Goal: Transaction & Acquisition: Purchase product/service

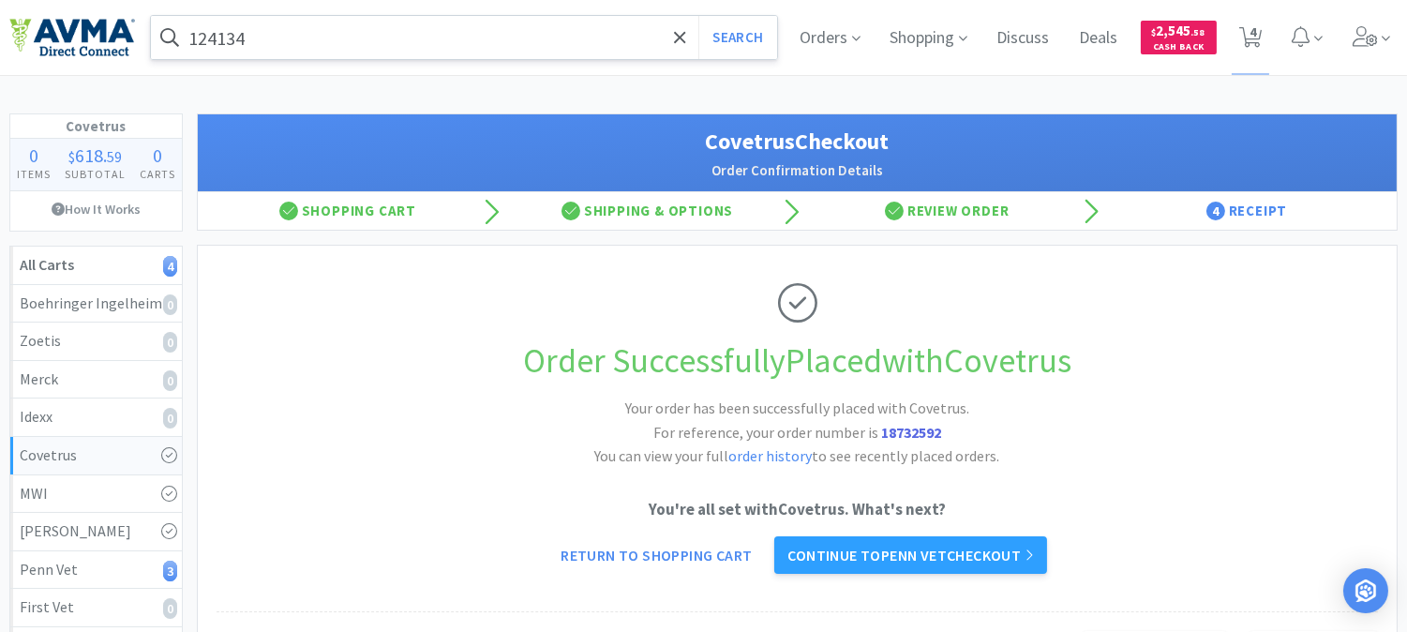
click at [338, 44] on input "124134" at bounding box center [464, 37] width 626 height 43
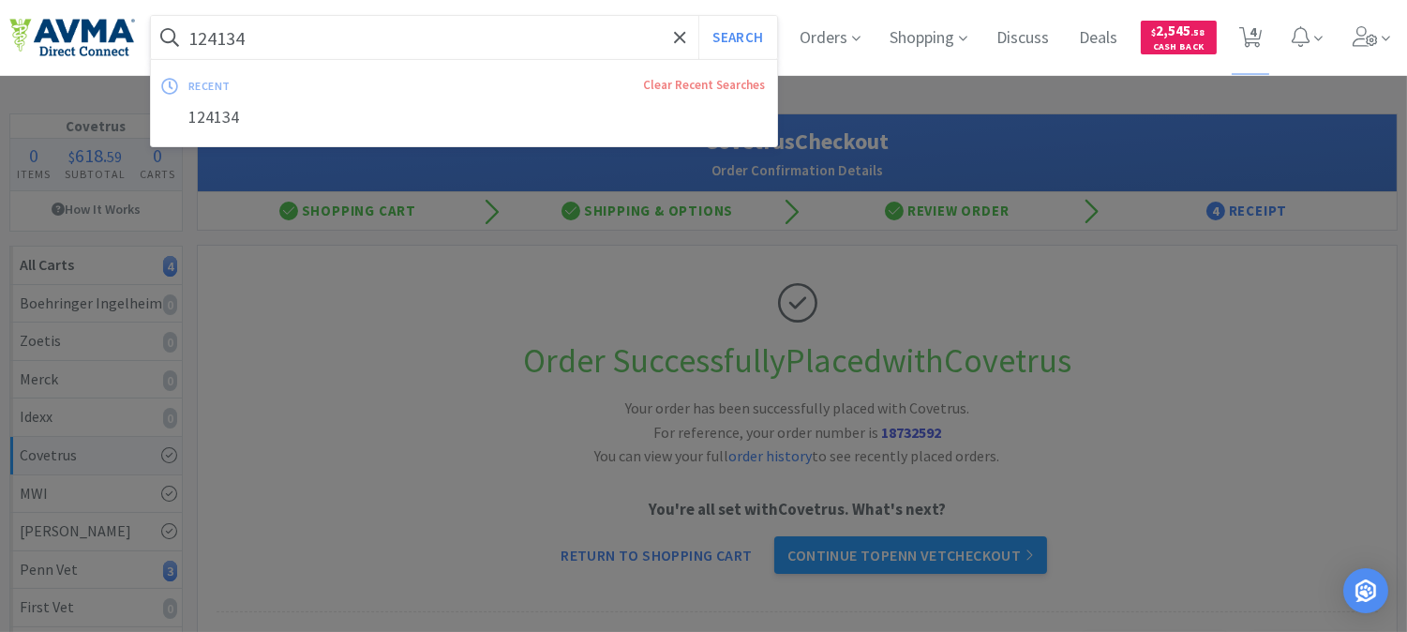
paste input "078952193"
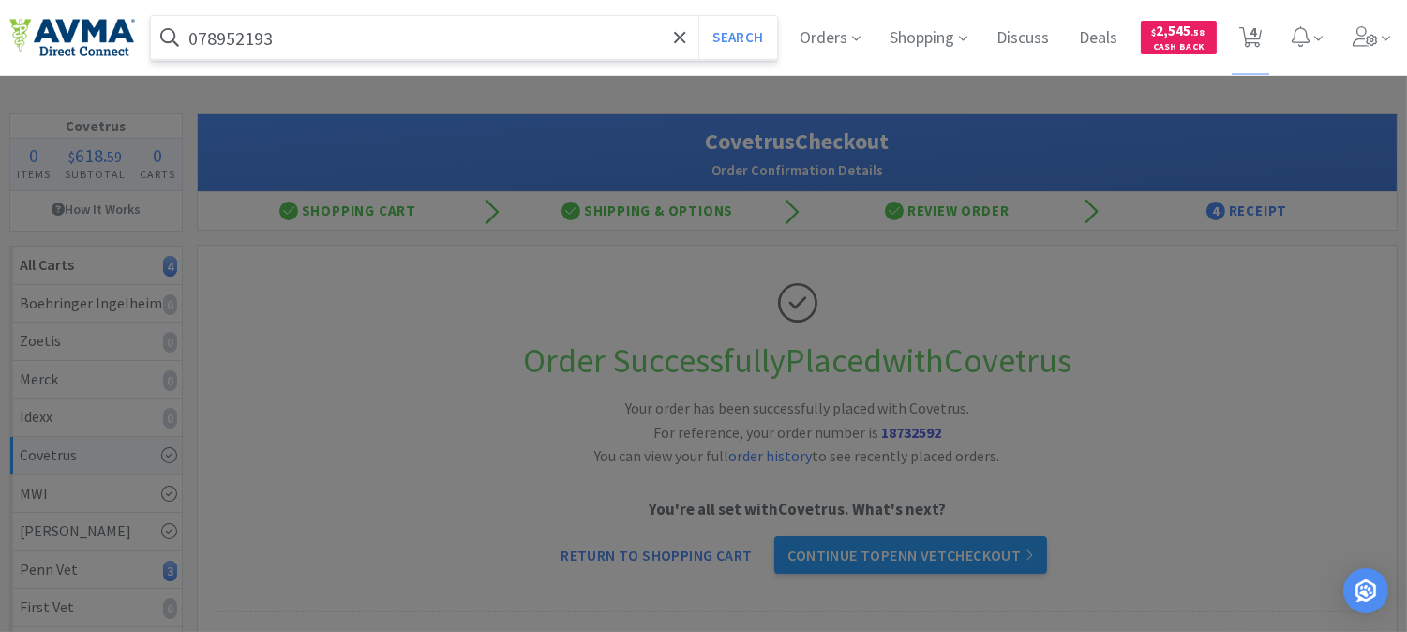
type input "078952193"
click at [699, 16] on button "Search" at bounding box center [738, 37] width 78 height 43
select select "3"
select select "8"
select select "3"
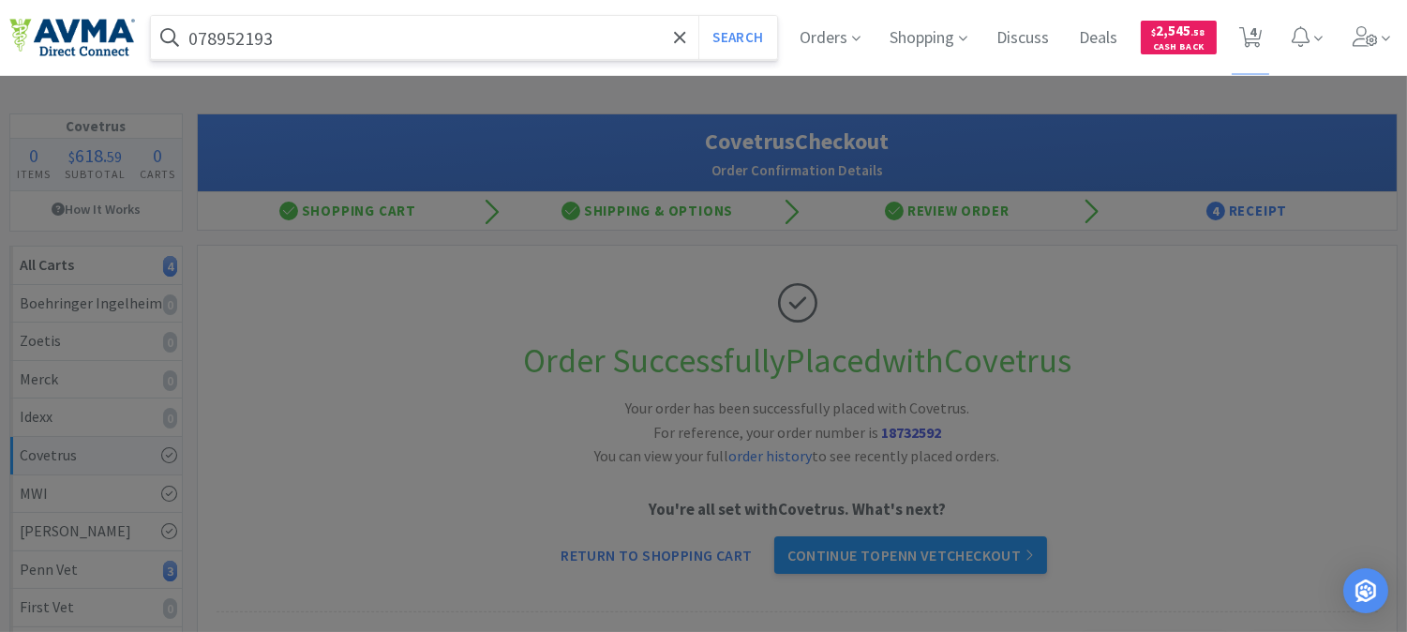
select select "1"
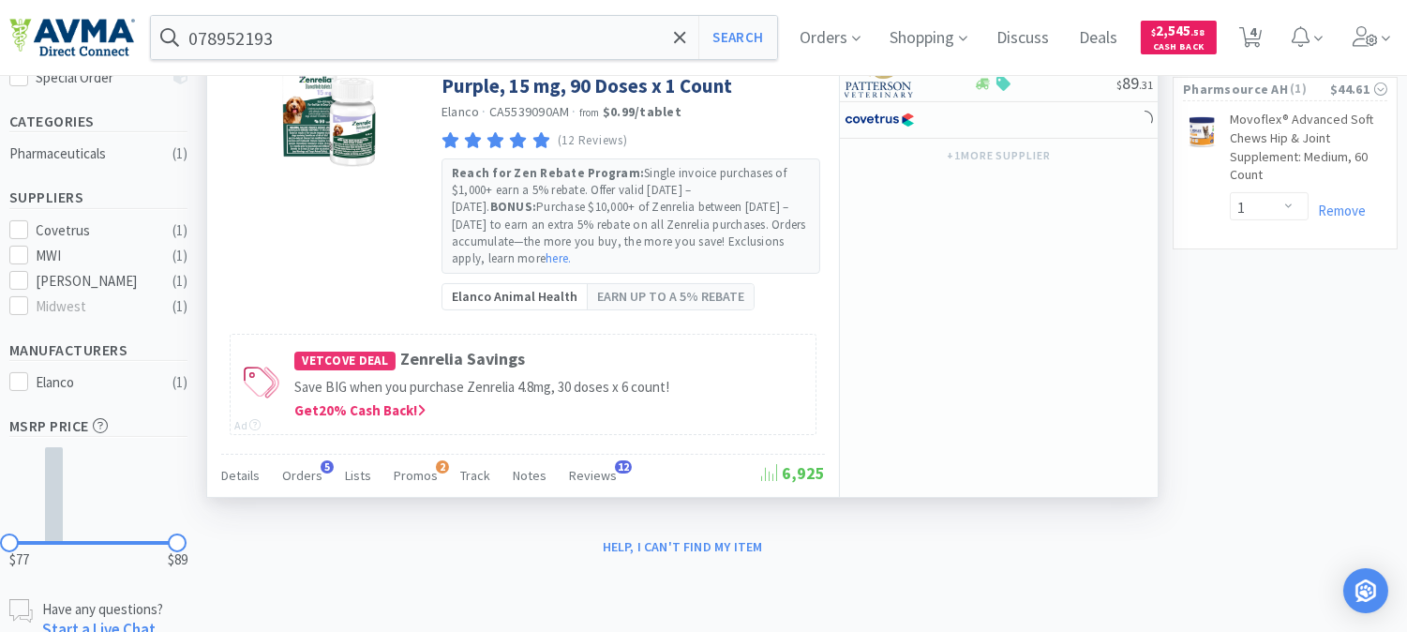
scroll to position [514, 0]
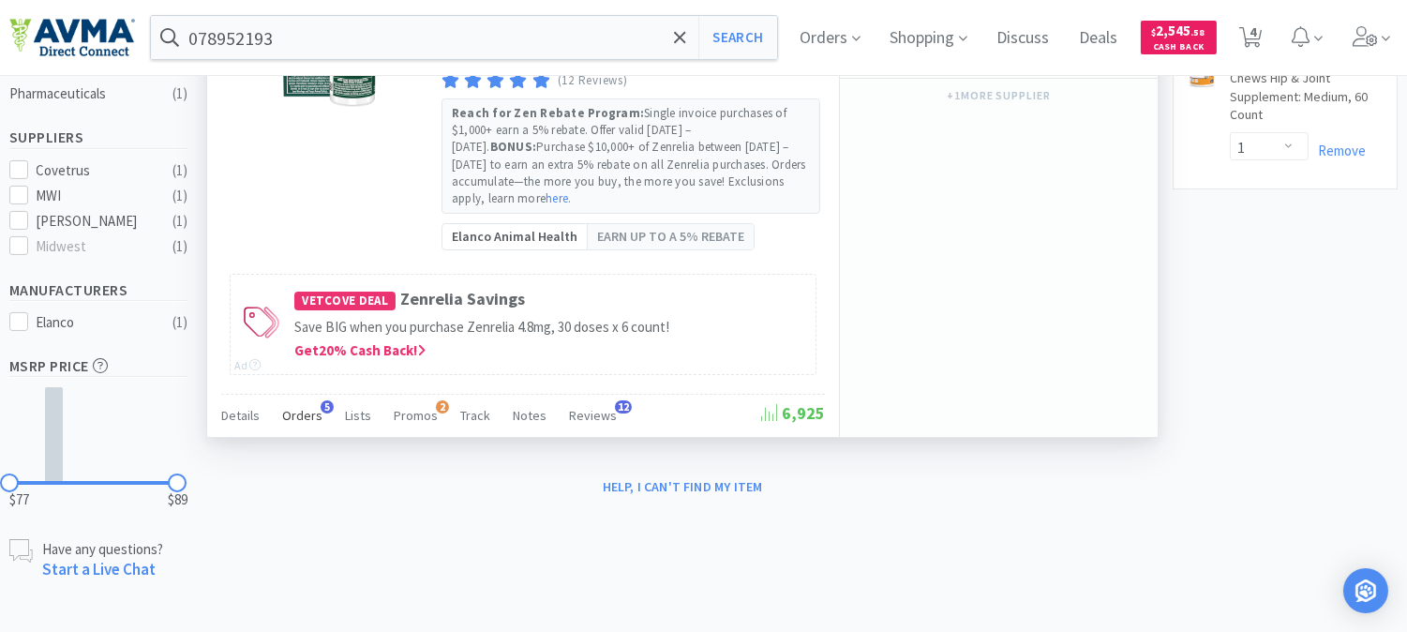
click at [296, 417] on span "Orders" at bounding box center [302, 415] width 40 height 17
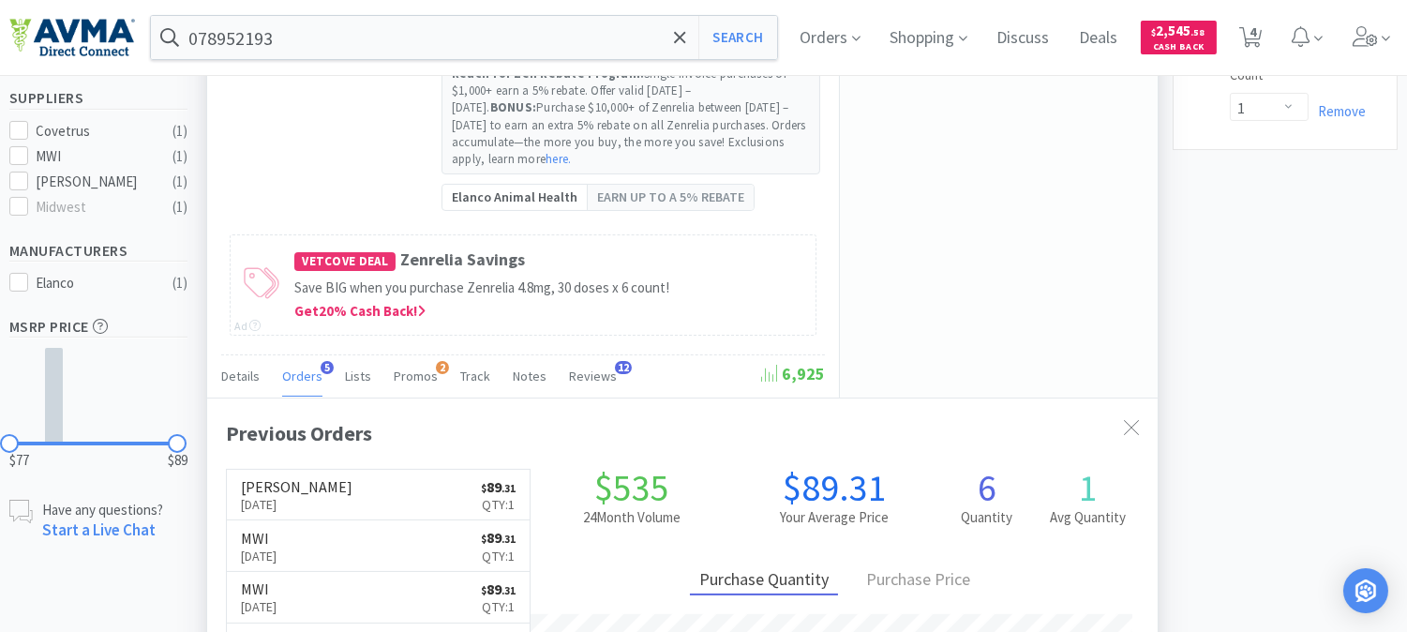
scroll to position [619, 0]
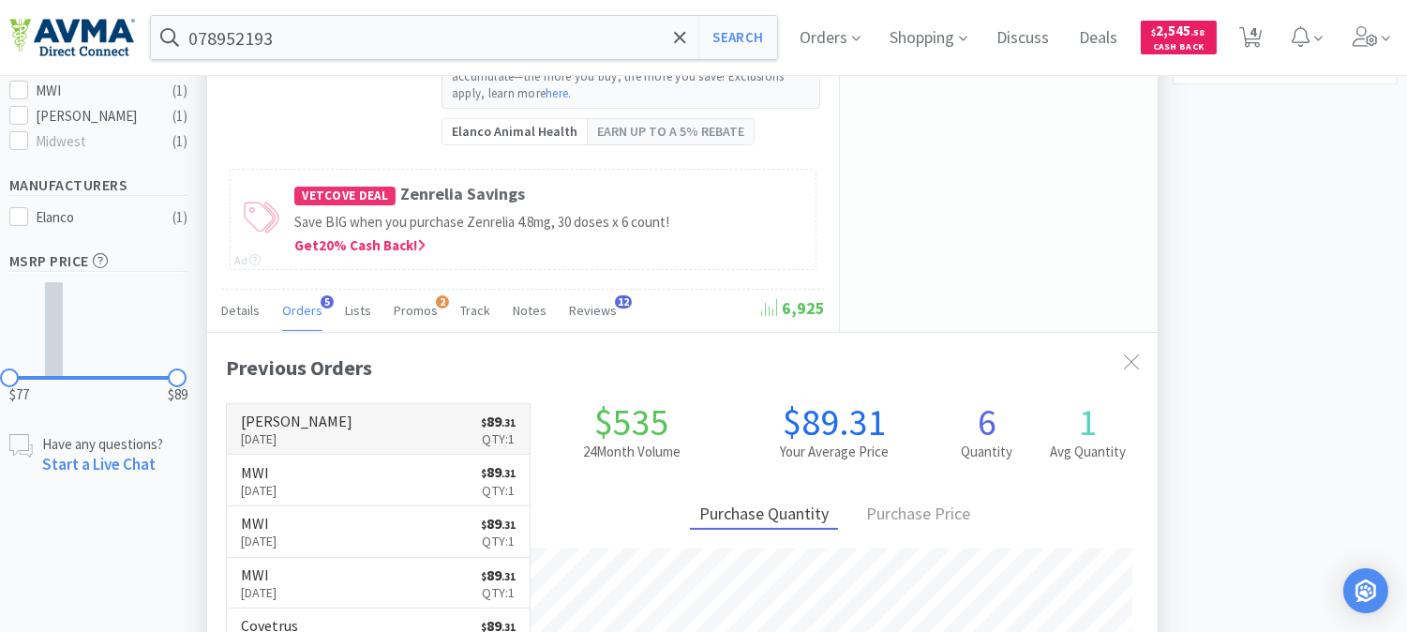
click at [282, 432] on p "[DATE]" at bounding box center [297, 438] width 112 height 21
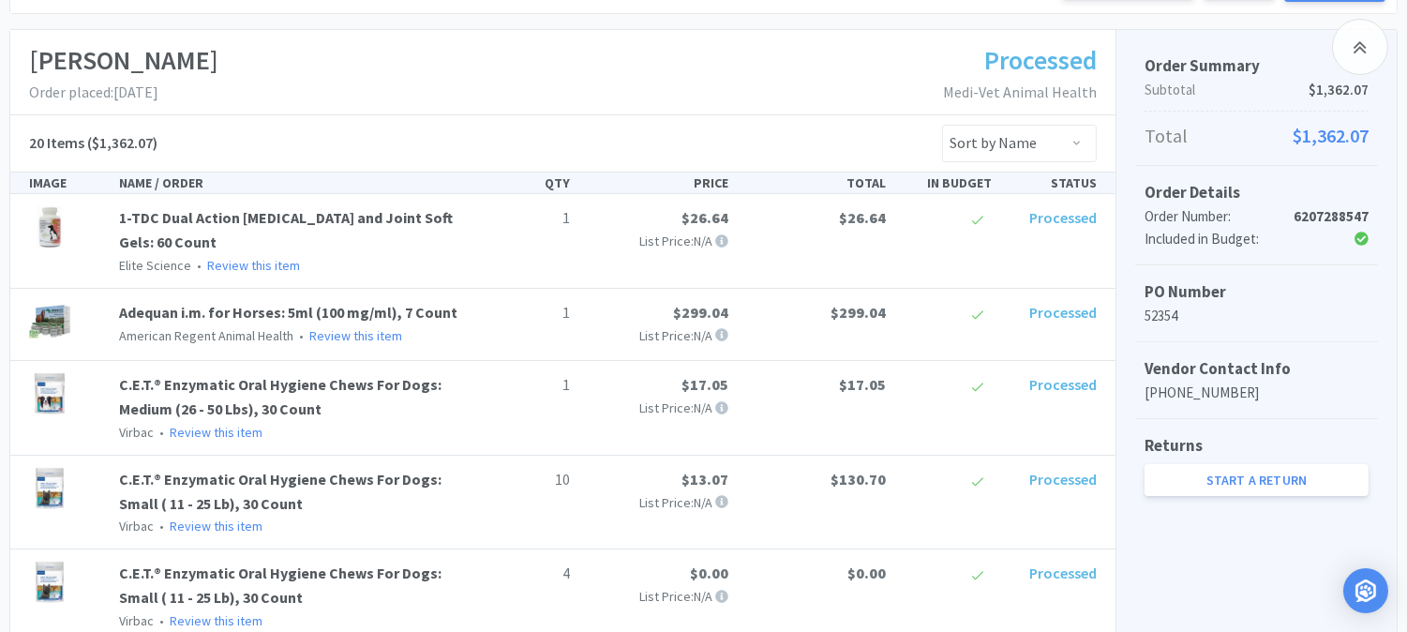
scroll to position [175, 0]
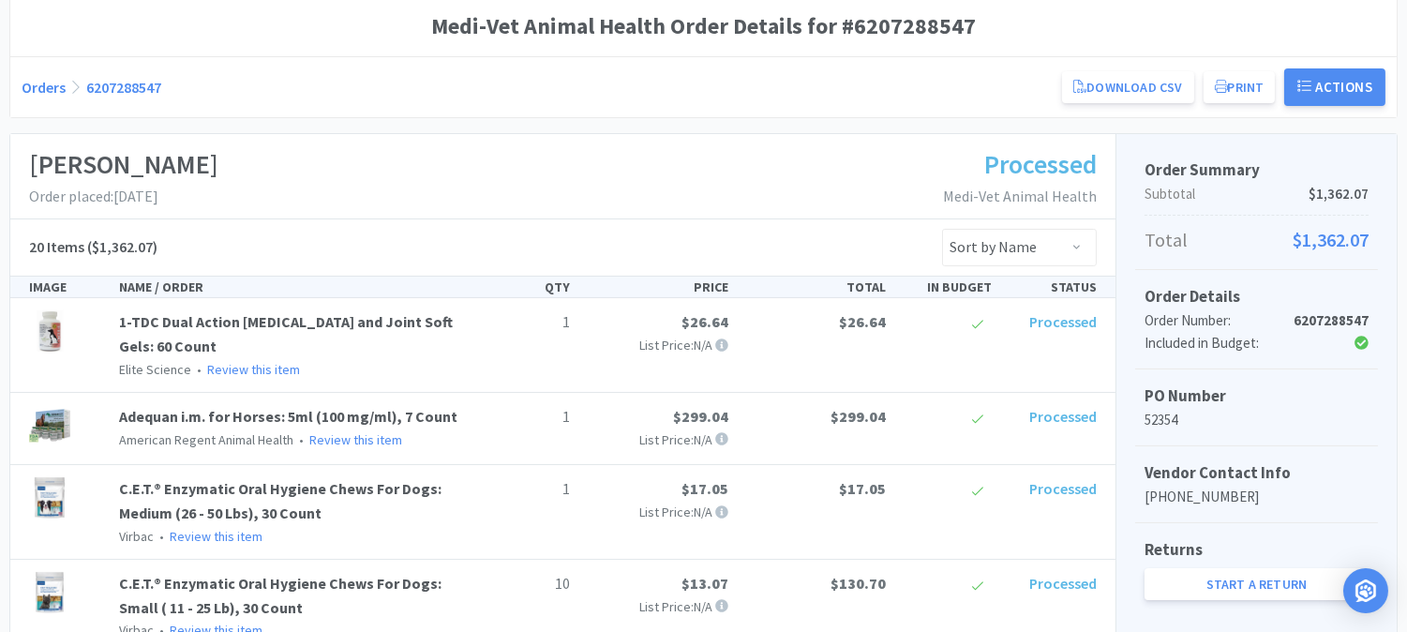
click at [1336, 319] on strong "6207288547" at bounding box center [1331, 320] width 75 height 18
copy strong "6207288547"
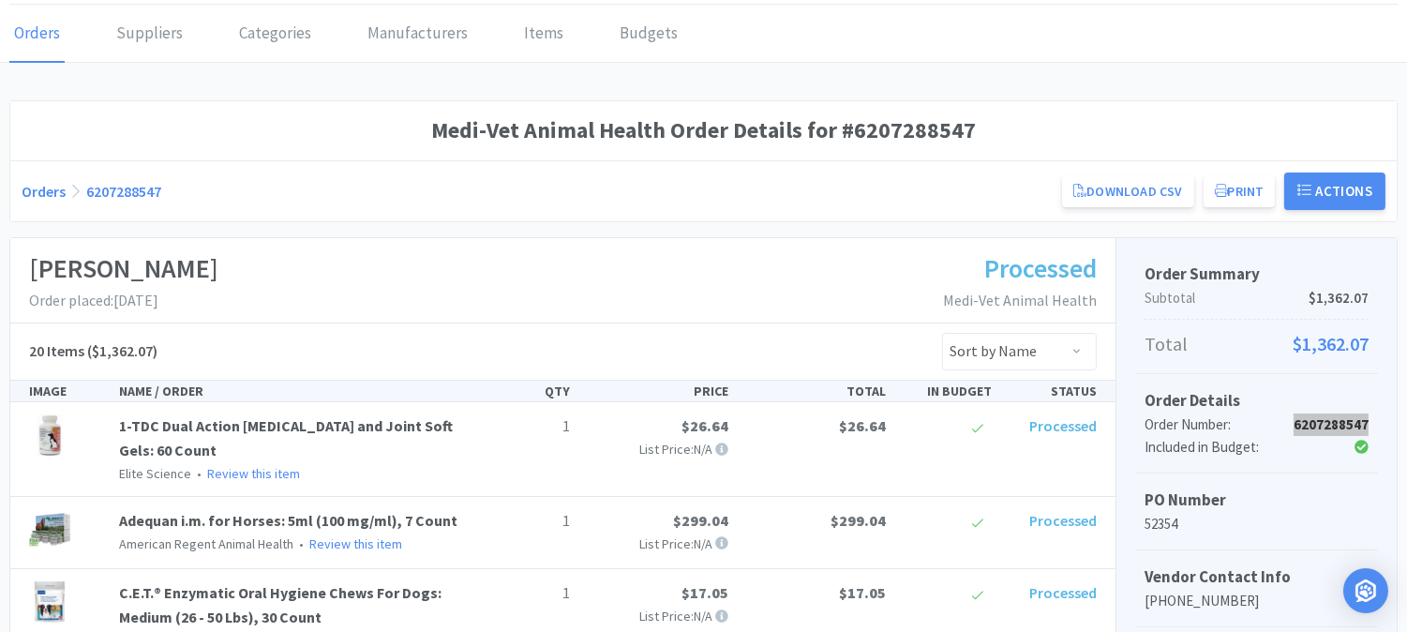
scroll to position [0, 0]
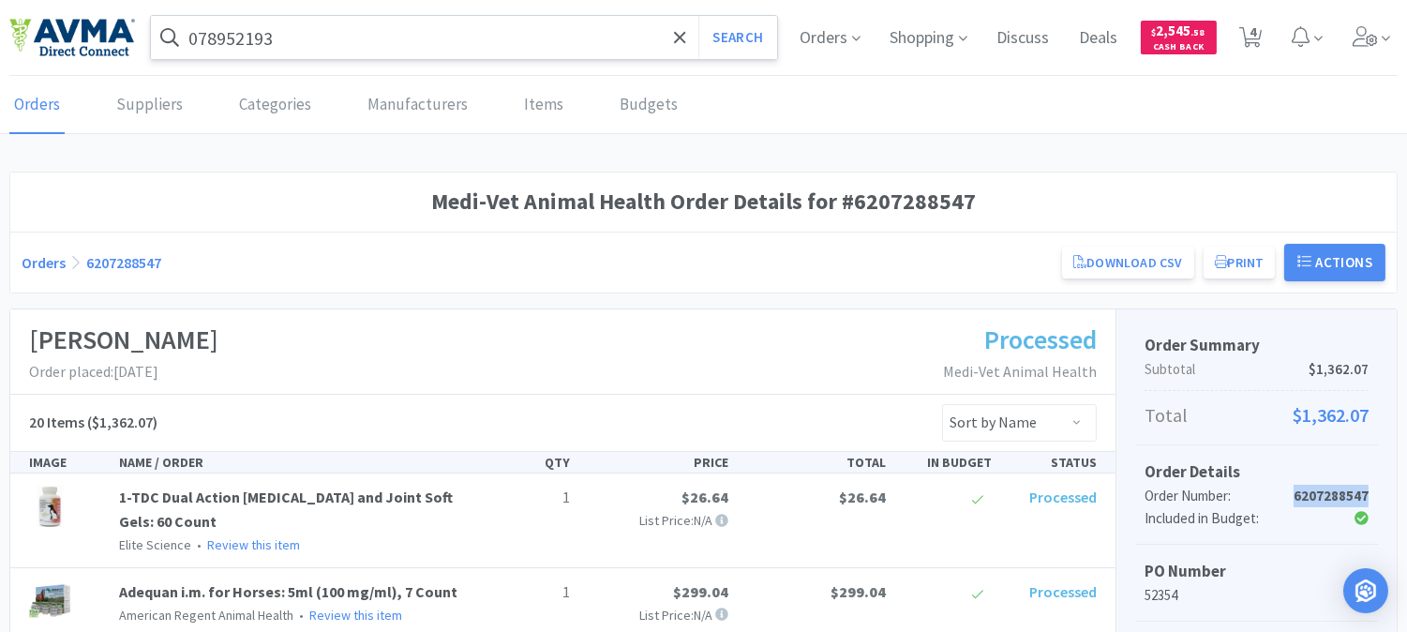
click at [490, 50] on input "078952193" at bounding box center [464, 37] width 626 height 43
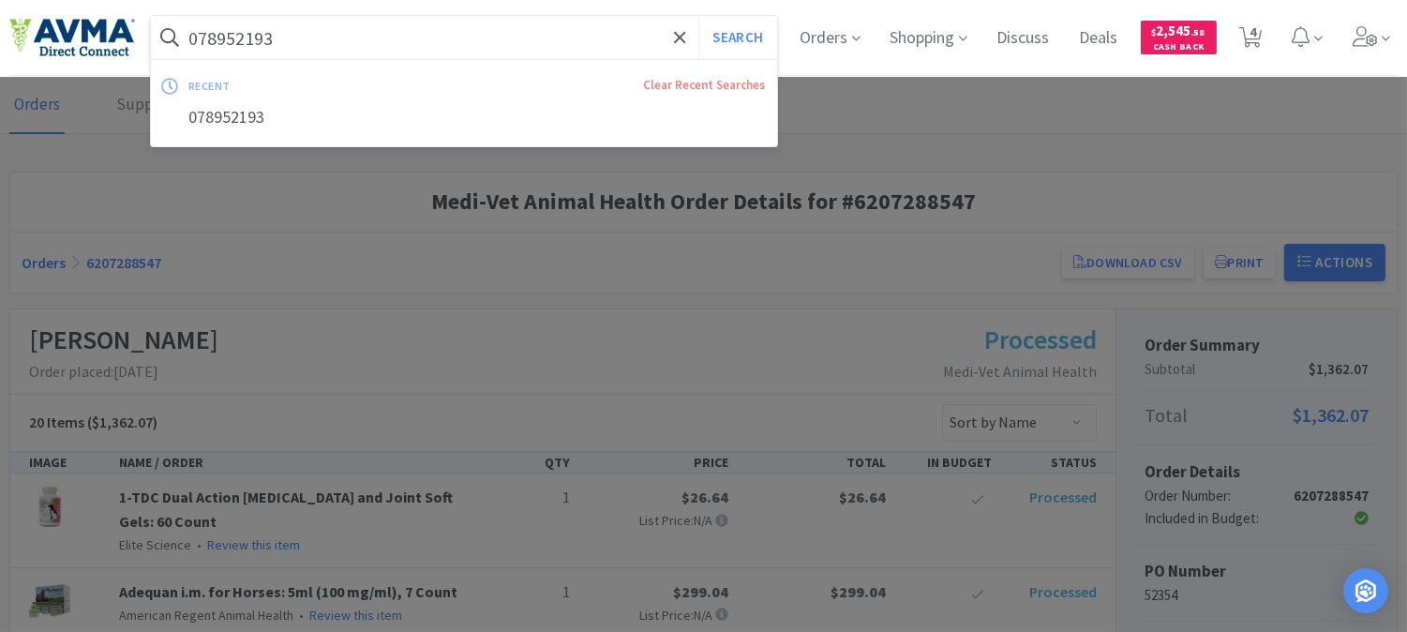
click at [447, 49] on input "078952193" at bounding box center [464, 37] width 626 height 43
click at [446, 51] on input "078952193" at bounding box center [464, 37] width 626 height 43
click at [268, 38] on input "078952193" at bounding box center [464, 37] width 626 height 43
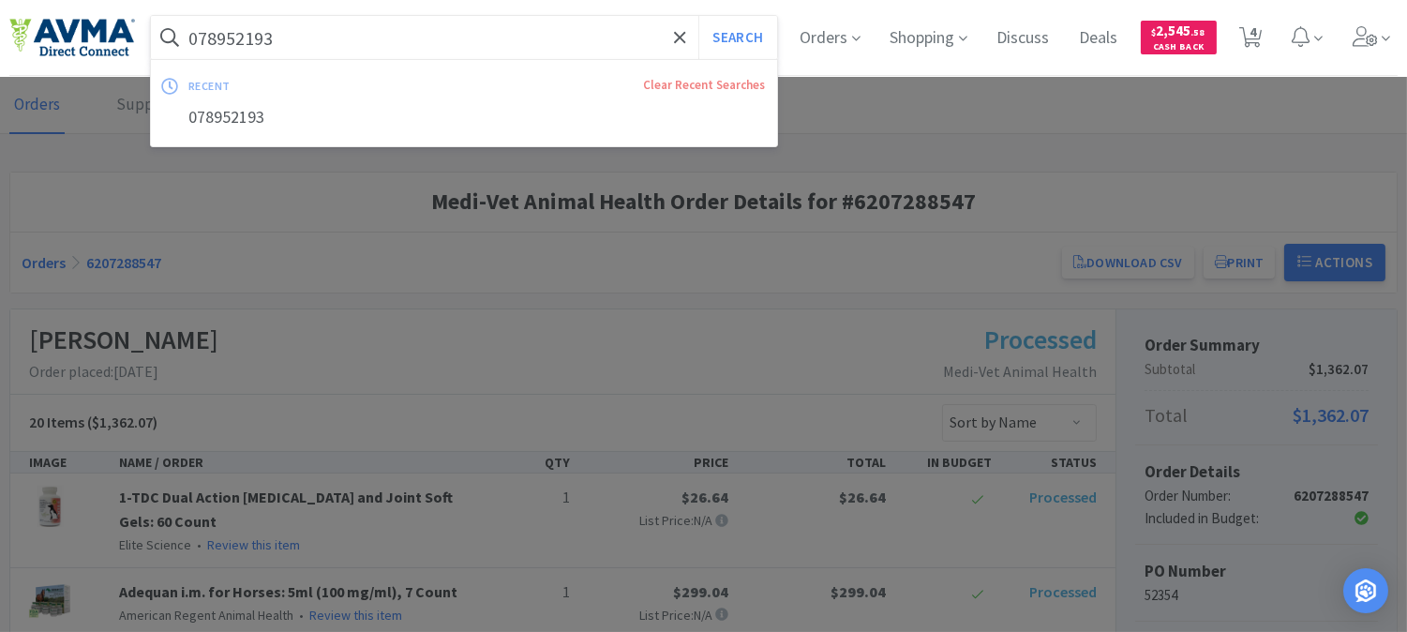
click at [220, 35] on input "078952193" at bounding box center [464, 37] width 626 height 43
paste input "64022"
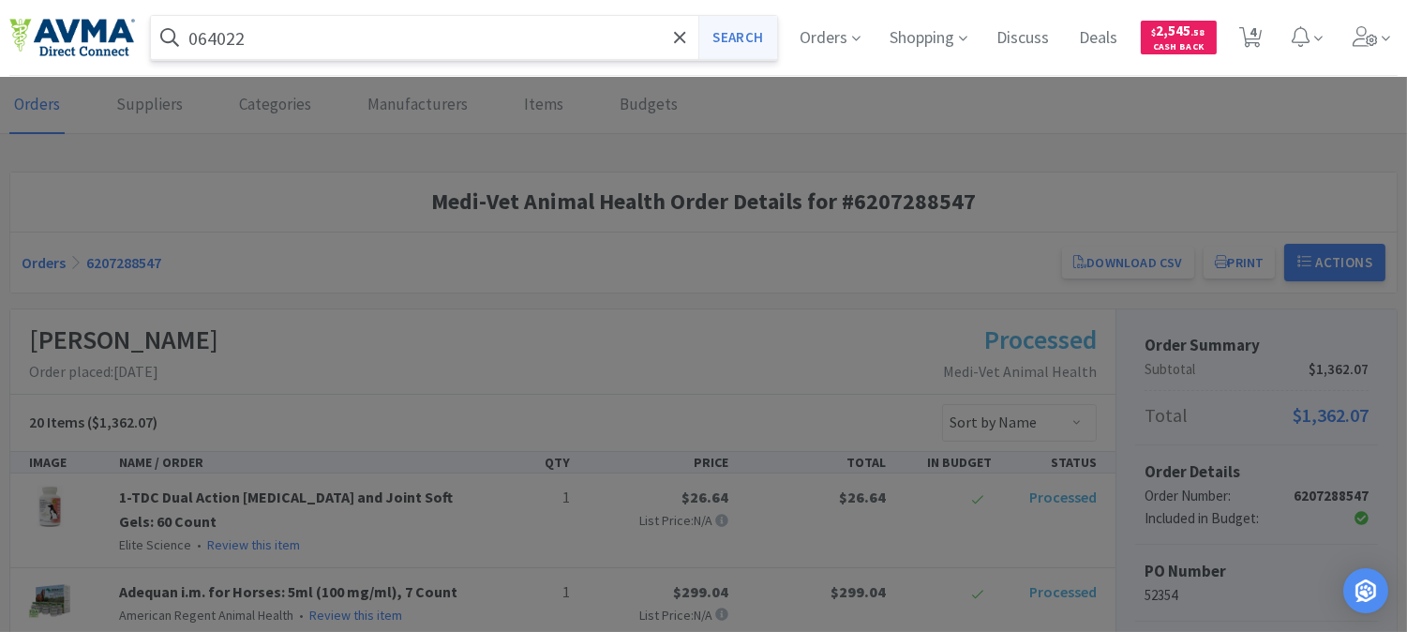
type input "064022"
click at [719, 40] on button "Search" at bounding box center [738, 37] width 78 height 43
select select "3"
select select "8"
select select "3"
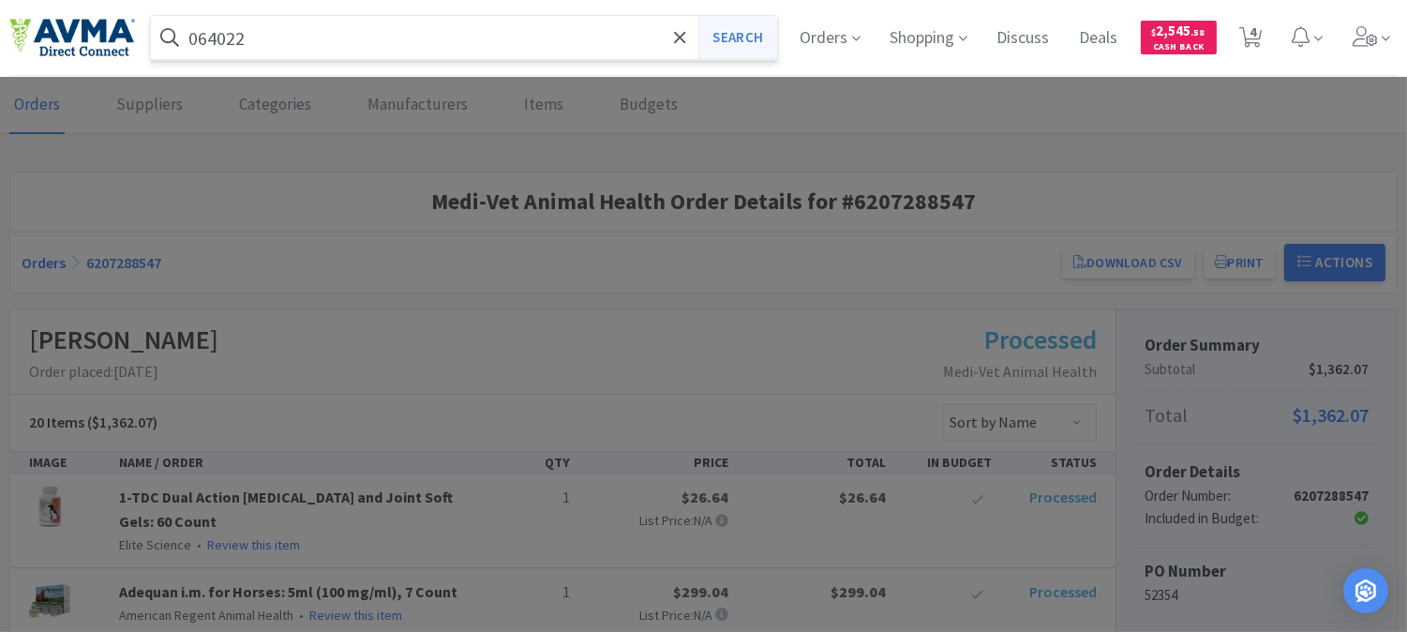
select select "1"
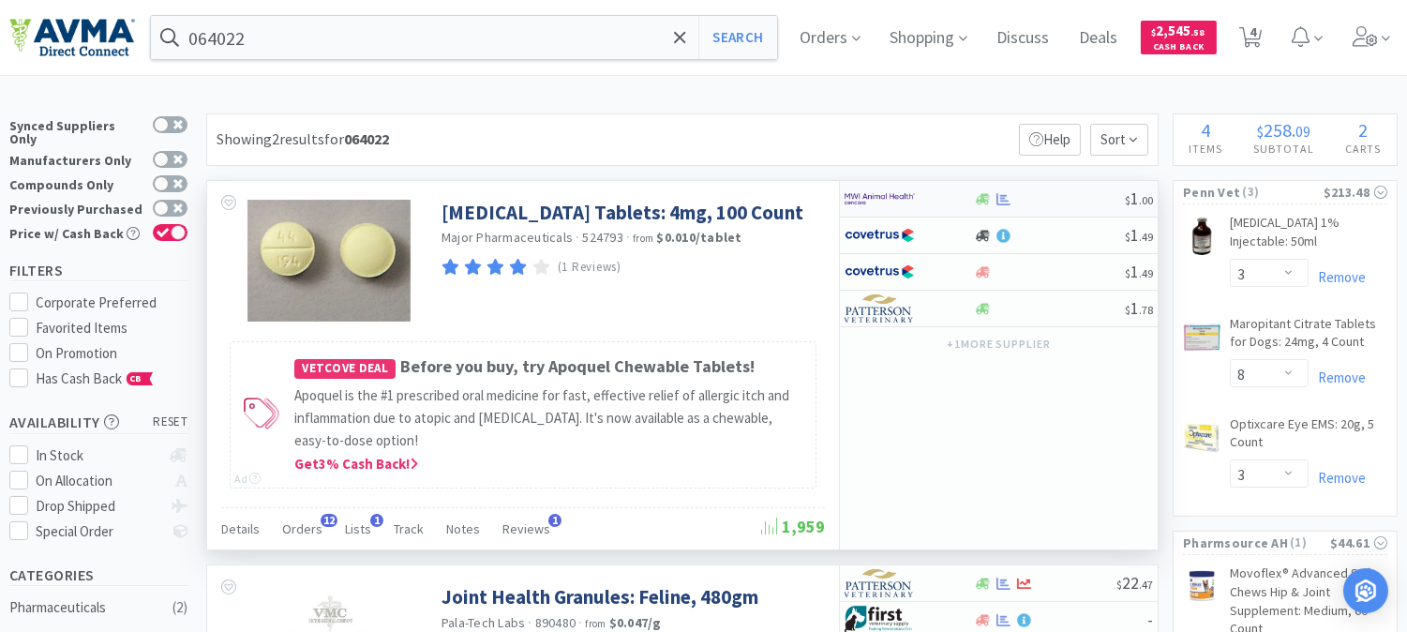
click at [884, 200] on img at bounding box center [880, 199] width 70 height 28
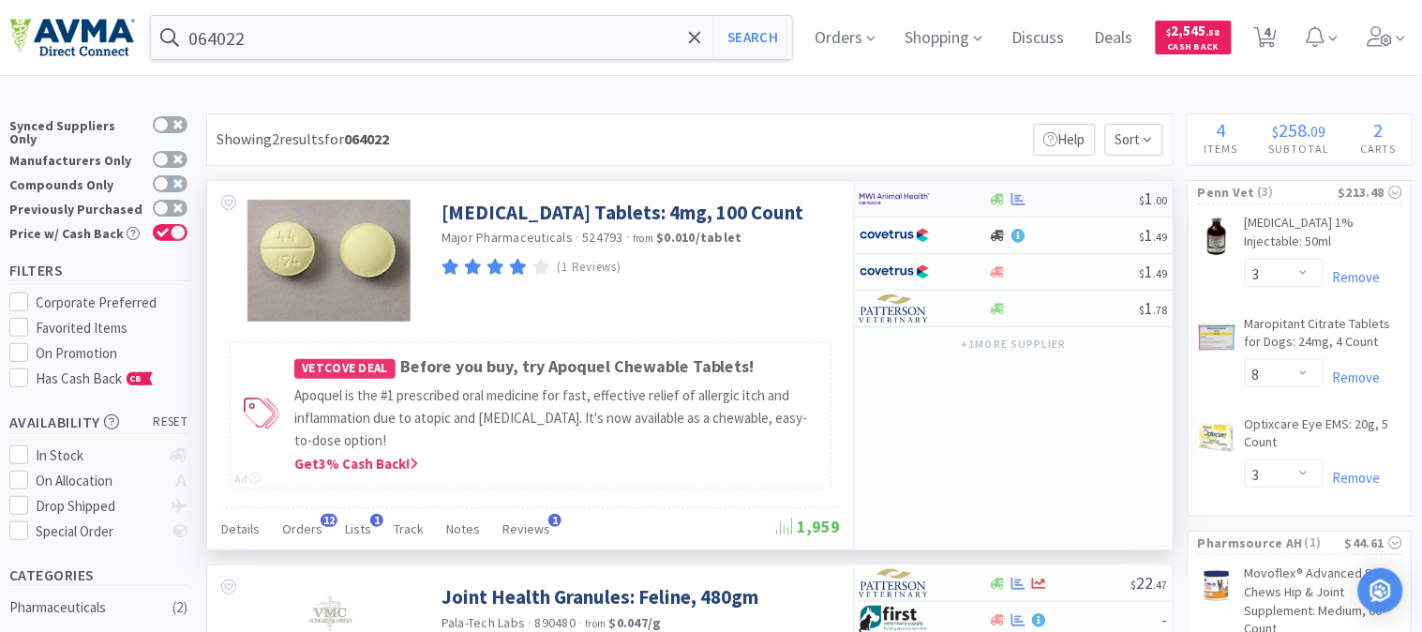
select select "1"
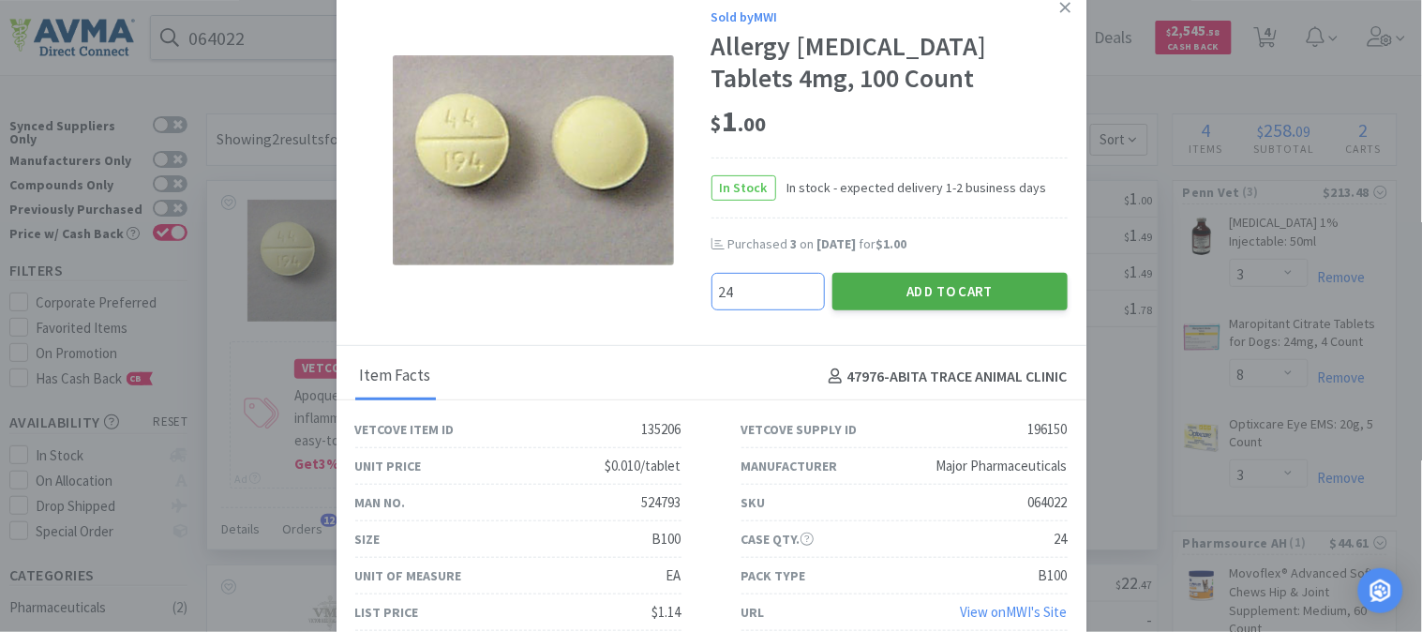
type input "24"
click at [920, 310] on button "Add to Cart" at bounding box center [950, 292] width 235 height 38
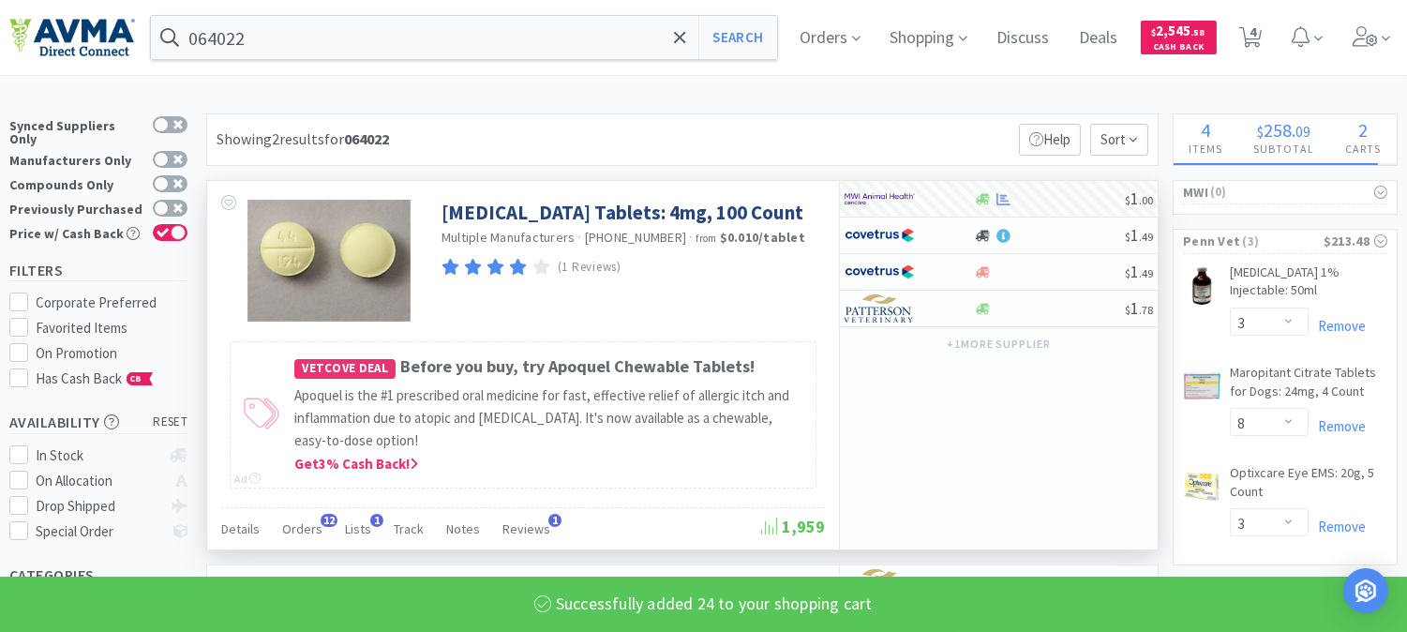
select select "24"
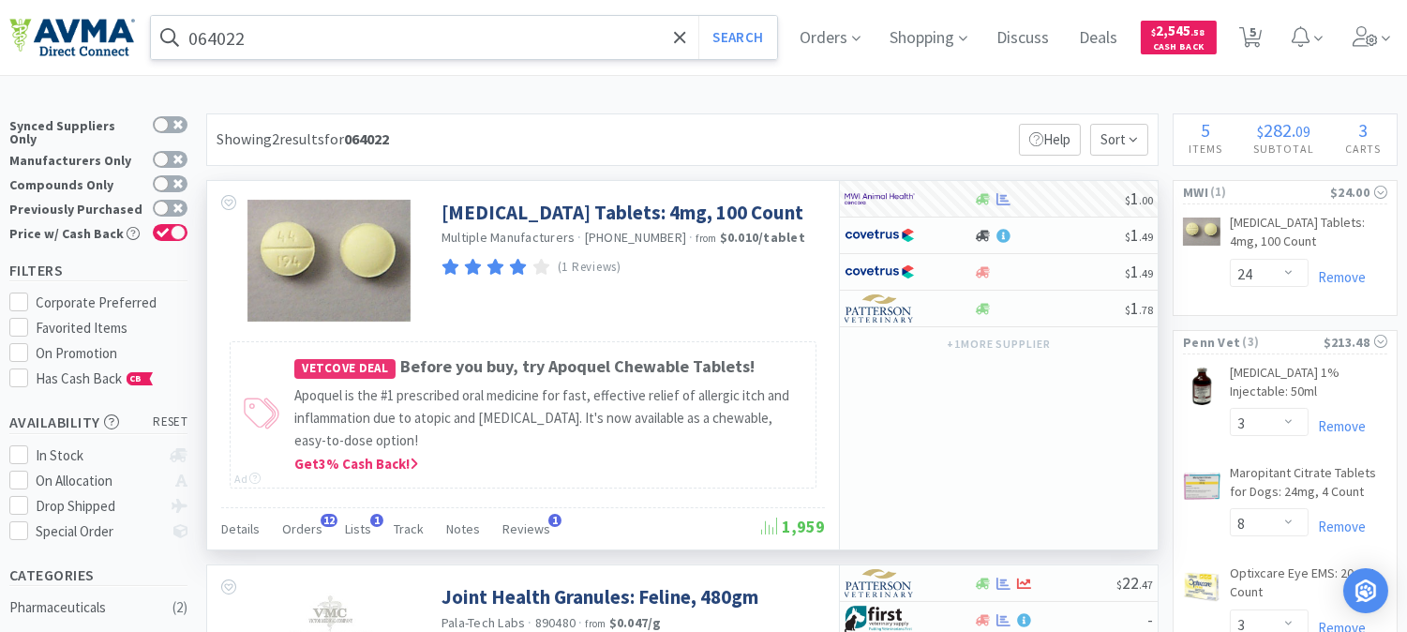
click at [309, 34] on input "064022" at bounding box center [464, 37] width 626 height 43
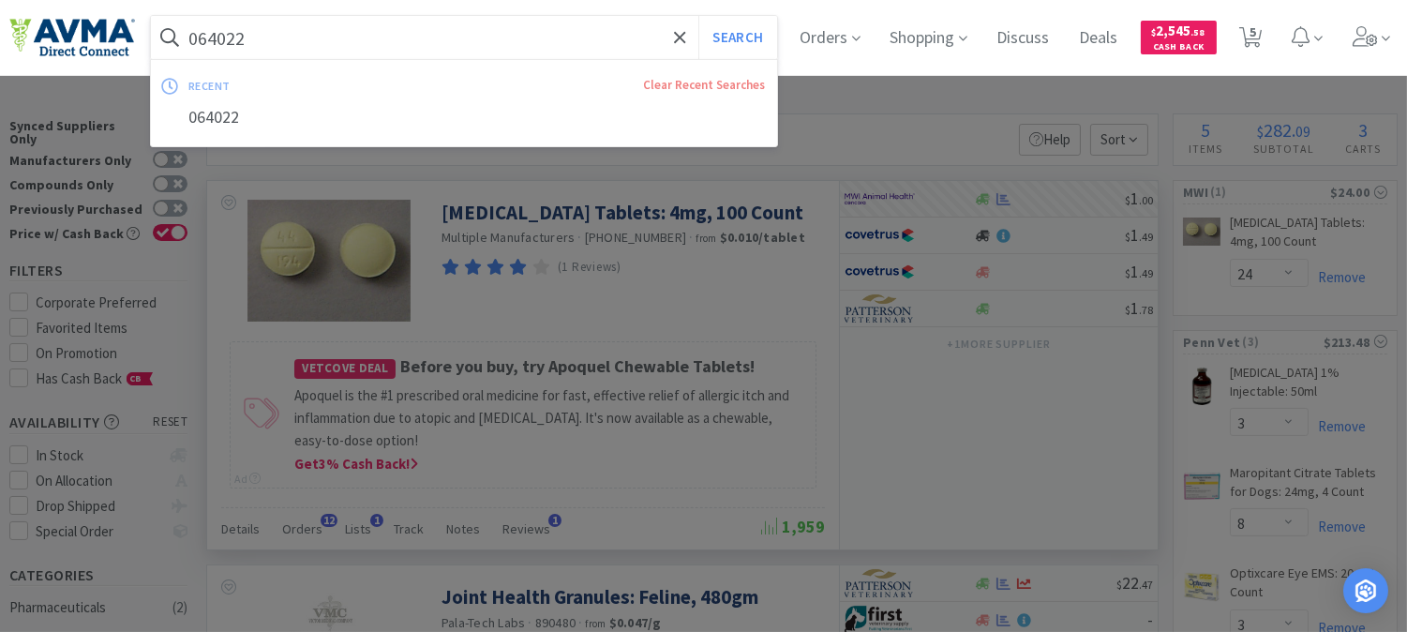
paste input "07745"
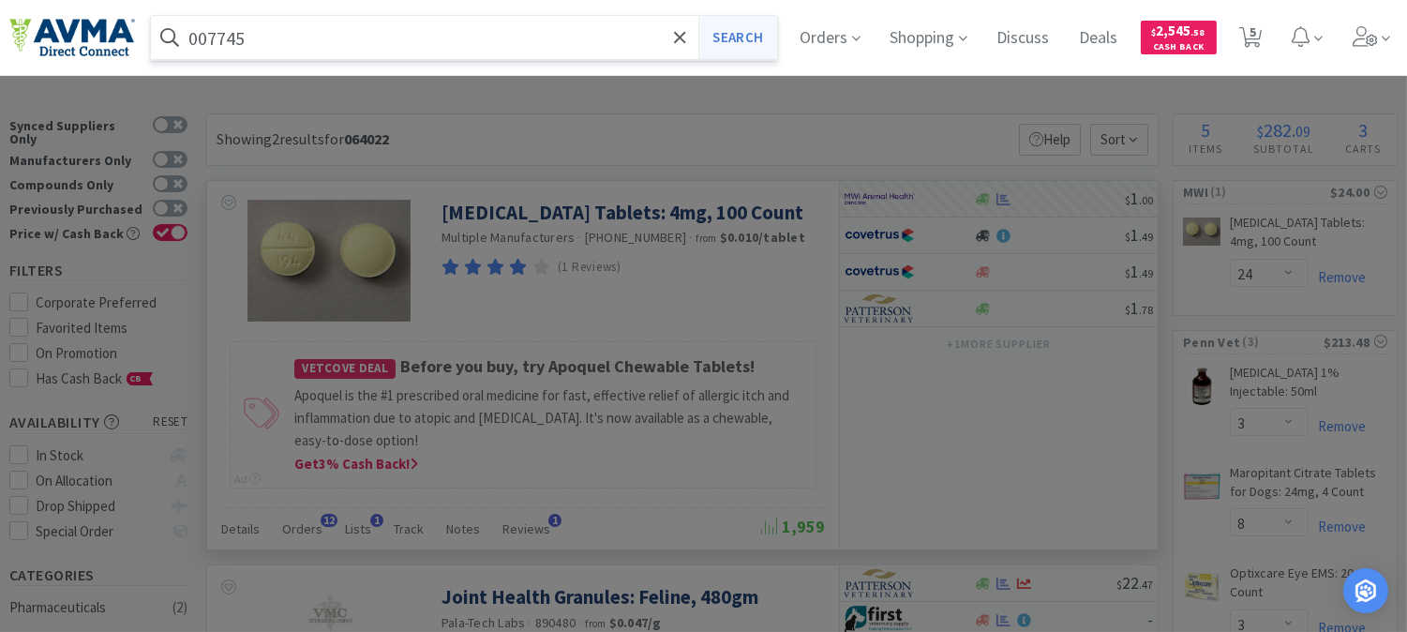
type input "007745"
click at [737, 41] on button "Search" at bounding box center [738, 37] width 78 height 43
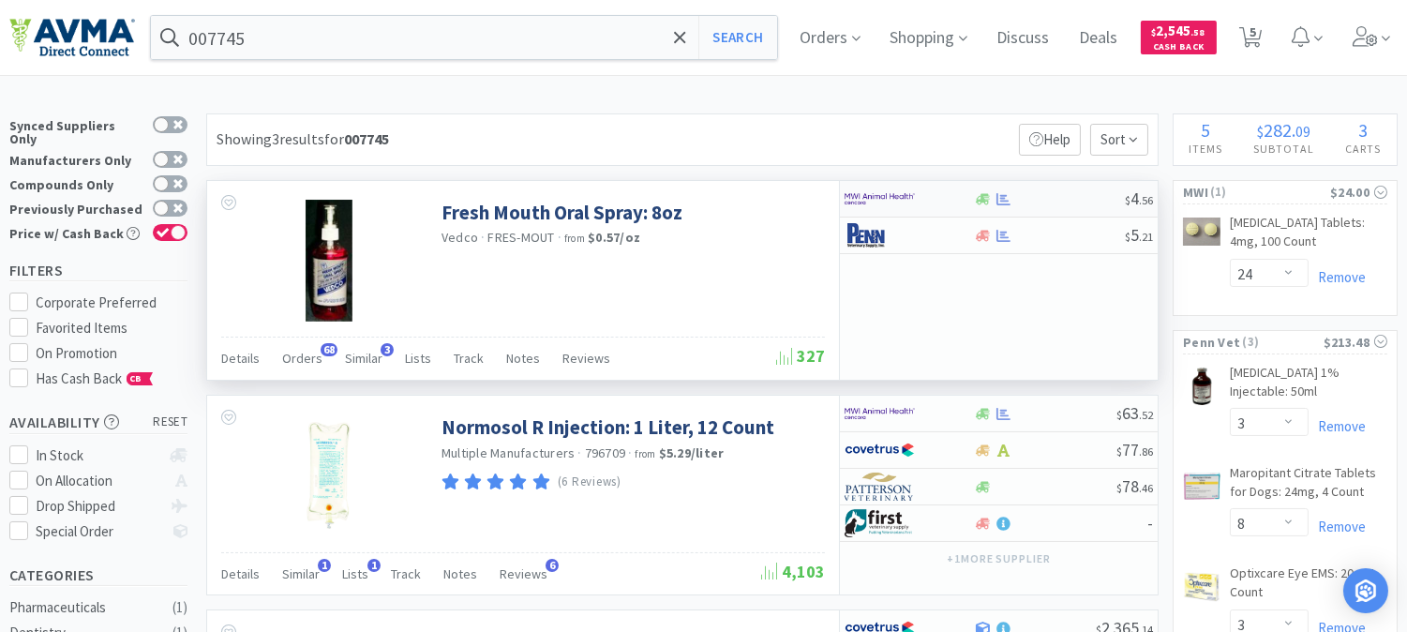
click at [900, 197] on img at bounding box center [880, 199] width 70 height 28
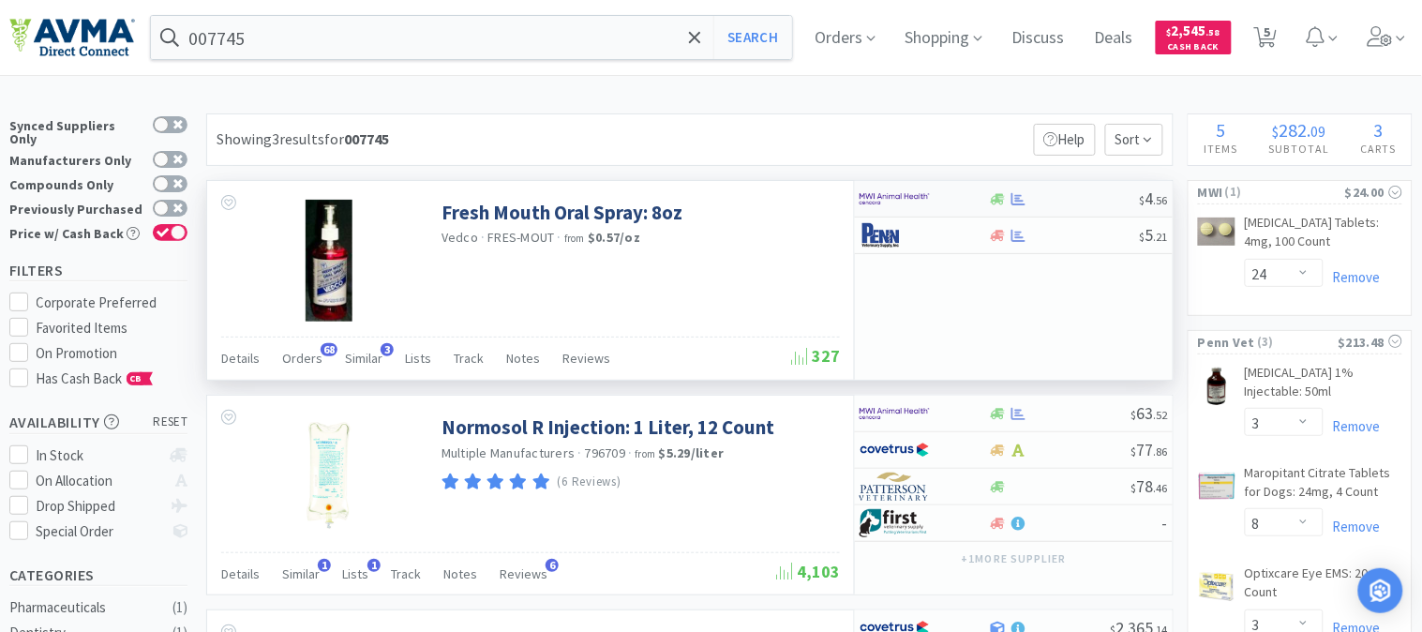
select select "1"
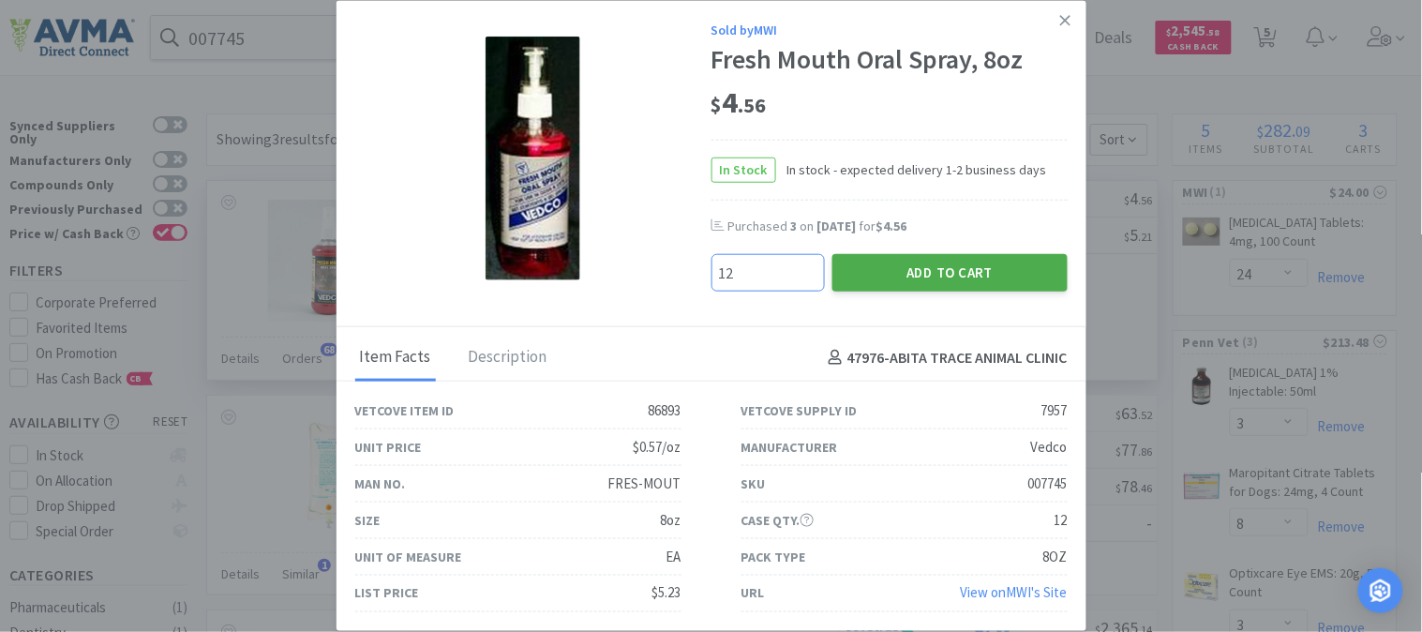
type input "12"
click at [935, 275] on button "Add to Cart" at bounding box center [950, 273] width 235 height 38
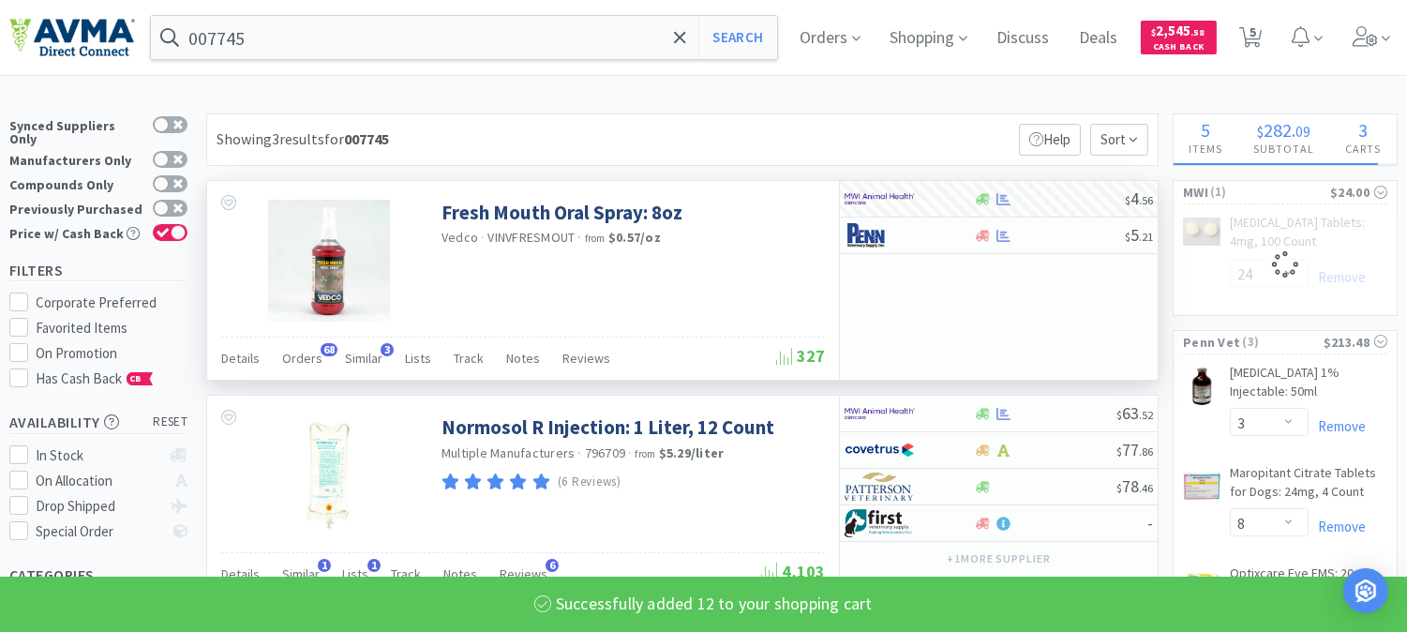
select select "12"
